Goal: Contribute content: Contribute content

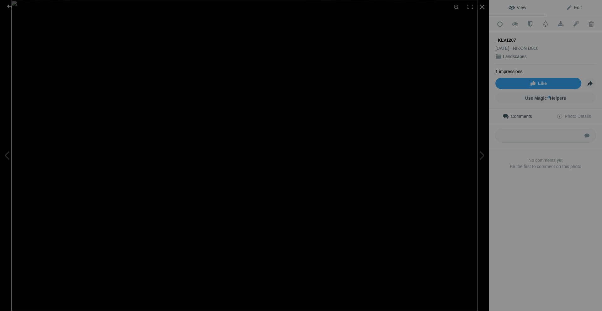
click at [569, 8] on span "Edit" at bounding box center [574, 7] width 16 height 5
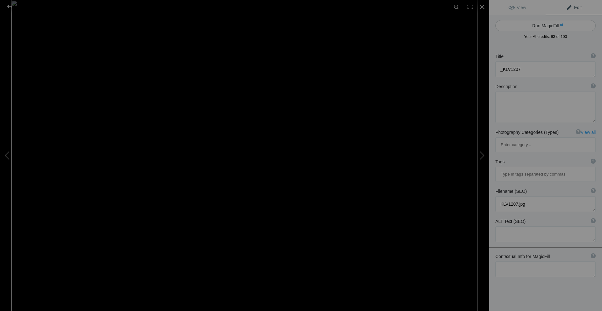
click at [540, 25] on button "Run MagicFill AI" at bounding box center [546, 25] width 100 height 11
type textarea "Serene Sunset Over Tranquil Lake with Lone Tree"
type textarea "This stunning photograph captures a serene sunset over a tranquil lake, framed …"
type textarea "serene-sunset-lake-lone-tree.jpg"
type textarea "A tranquil lake at sunset with a lone tree on the rocky shore, surrounded by mo…"
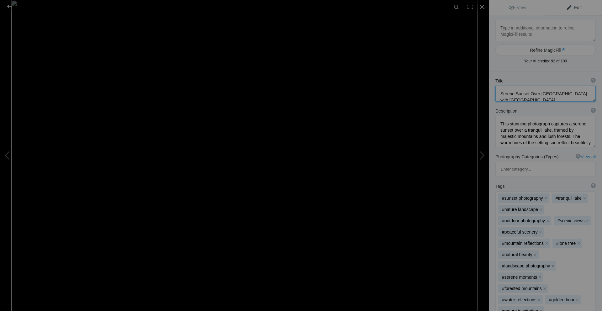
drag, startPoint x: 529, startPoint y: 93, endPoint x: 523, endPoint y: 93, distance: 6.0
click at [523, 93] on textarea at bounding box center [546, 94] width 100 height 16
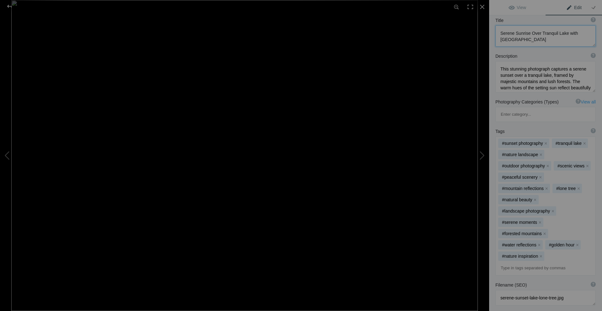
scroll to position [63, 0]
type textarea "Serene Sunrise Over Tranquil Lake with Lone Tree"
click at [527, 74] on textarea at bounding box center [546, 74] width 100 height 31
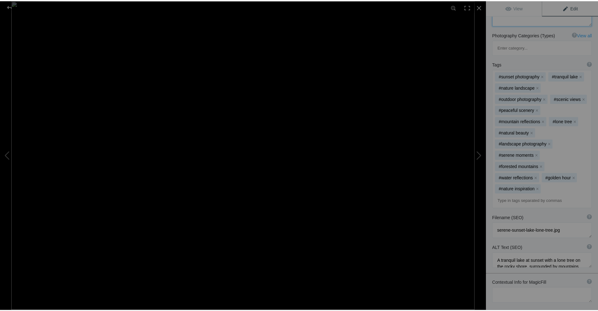
scroll to position [220, 0]
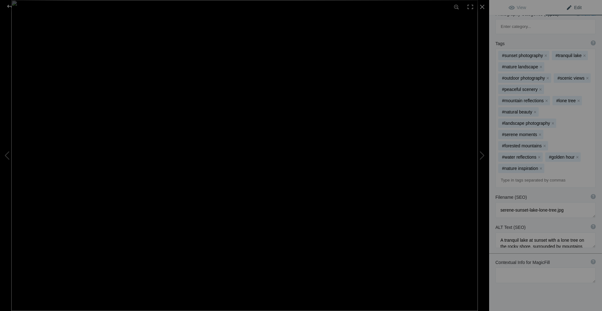
type textarea "This stunning photograph captures a serene sunrise over a tranquil lake, framed…"
drag, startPoint x: 556, startPoint y: 181, endPoint x: 501, endPoint y: 179, distance: 55.3
click at [501, 202] on textarea at bounding box center [546, 210] width 100 height 16
click at [9, 6] on div at bounding box center [9, 6] width 23 height 13
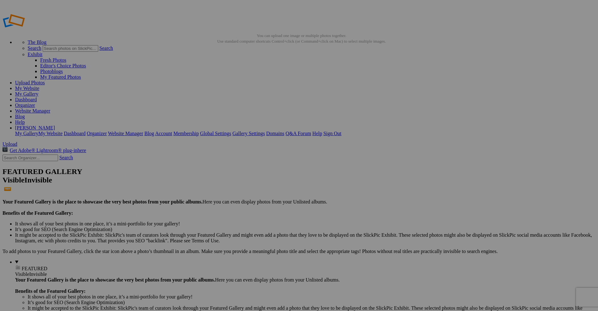
drag, startPoint x: 185, startPoint y: 114, endPoint x: 165, endPoint y: 111, distance: 19.4
paste input "serene-sunset-lake-lone-tree"
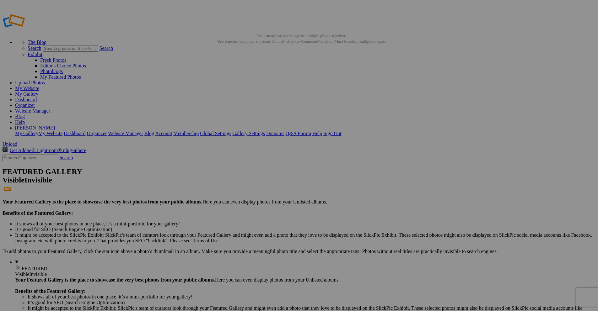
type input "serene-sunrise-lake-lone-tree"
